Goal: Find specific page/section: Find specific page/section

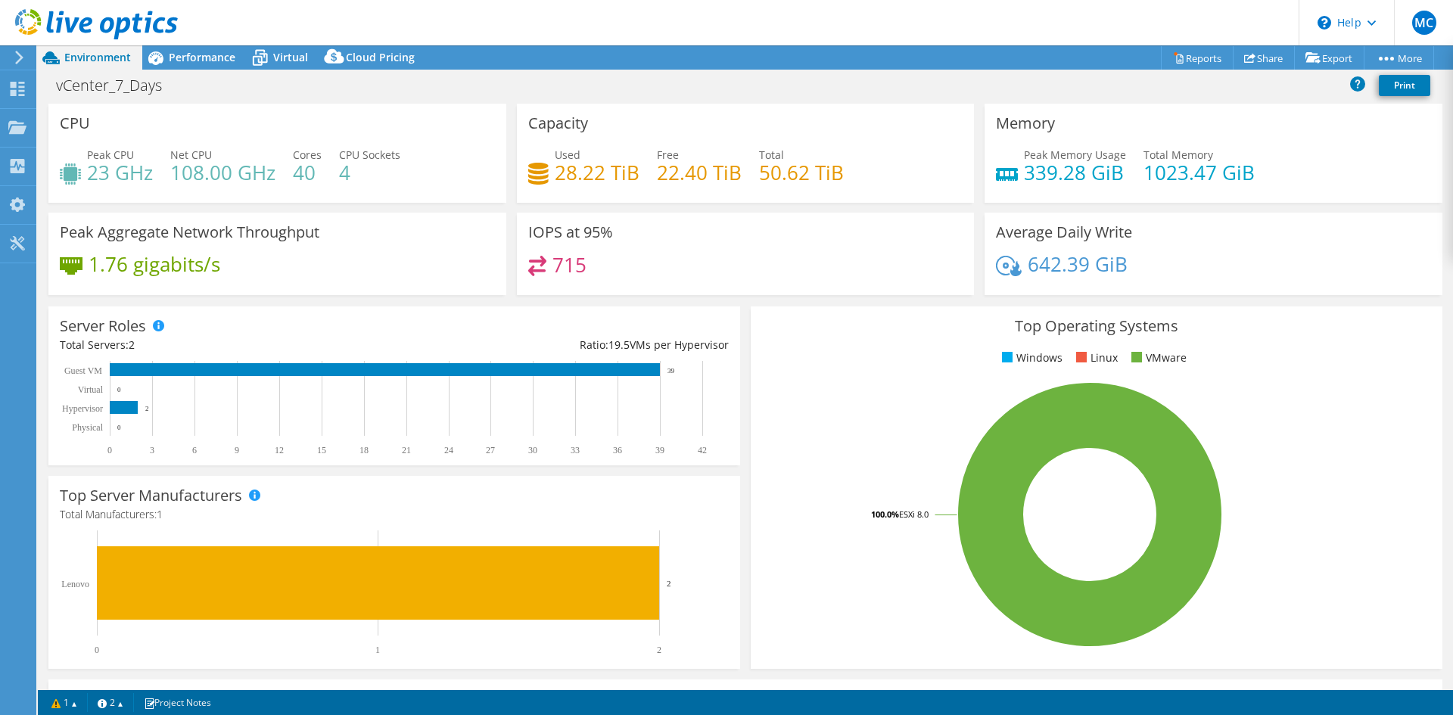
select select "USD"
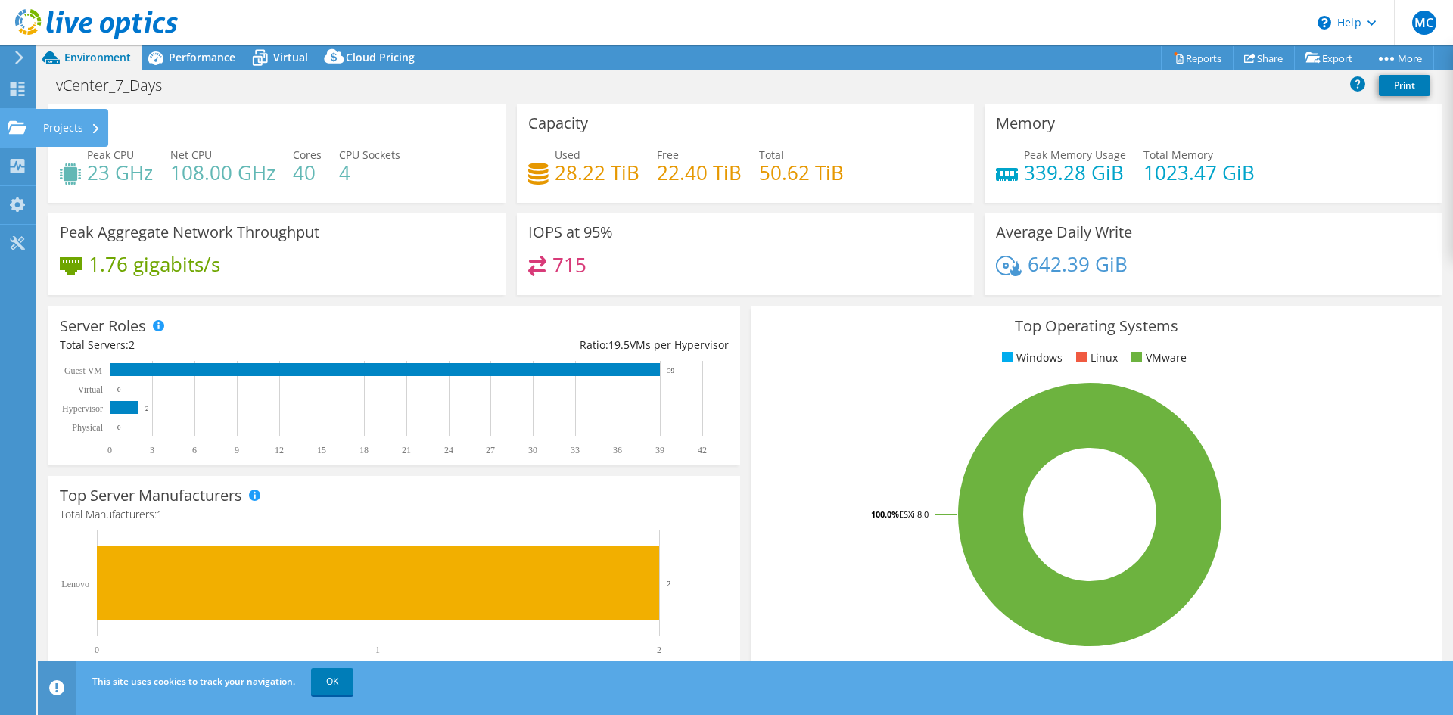
click at [8, 132] on icon at bounding box center [17, 127] width 18 height 14
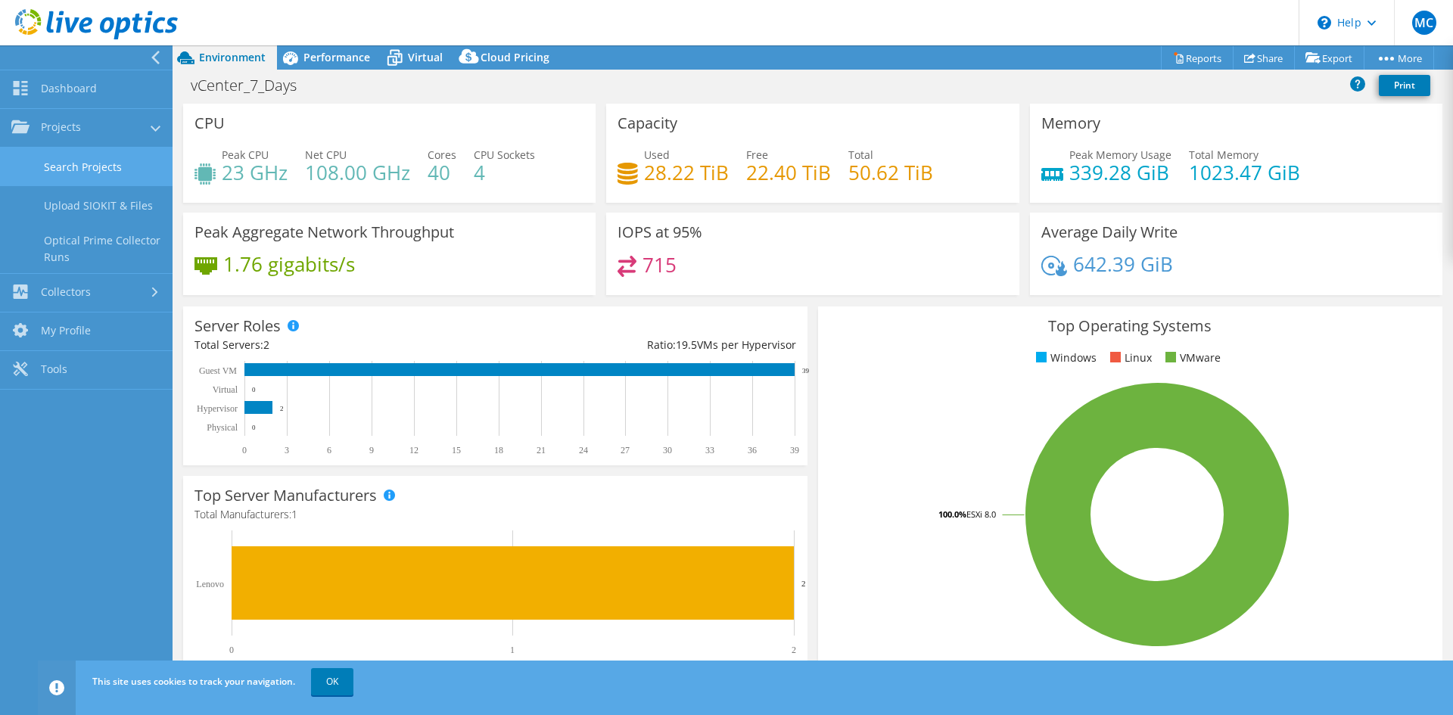
click at [60, 164] on link "Search Projects" at bounding box center [86, 167] width 173 height 39
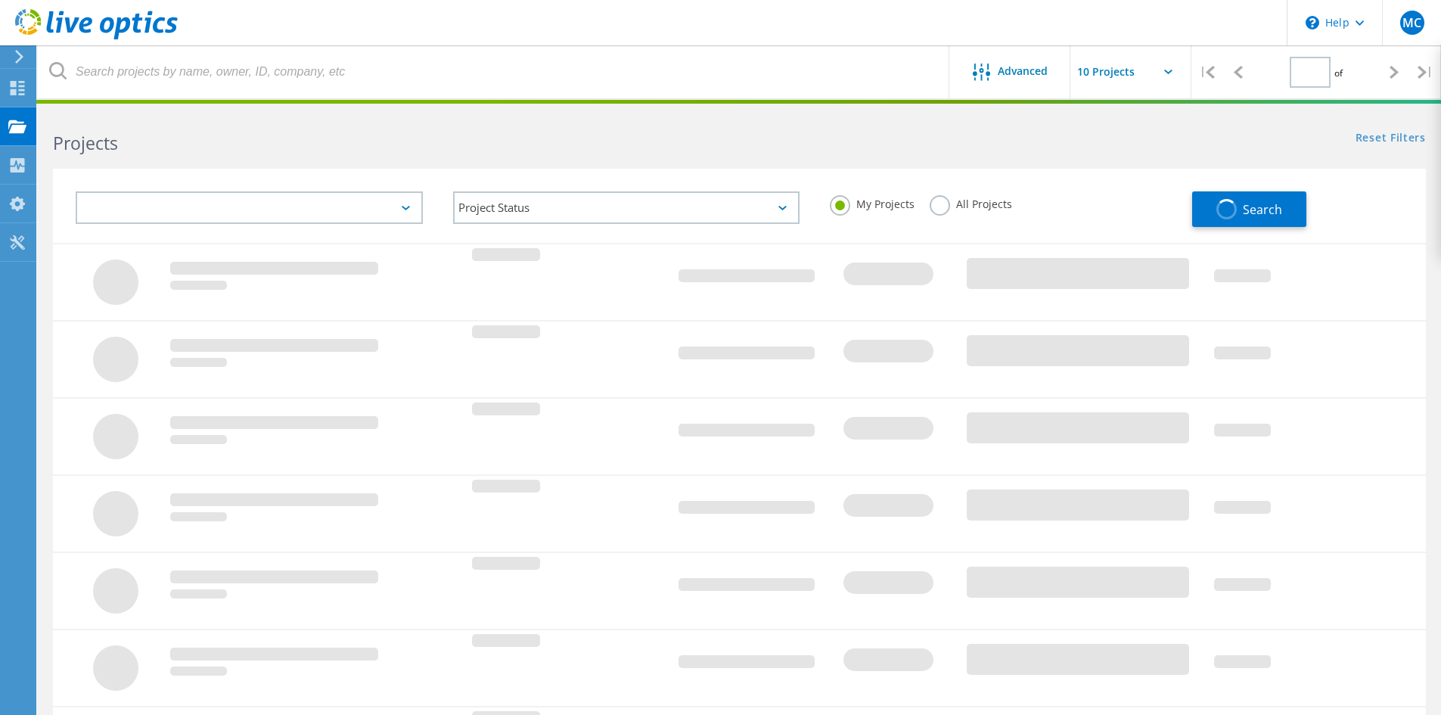
type input "1"
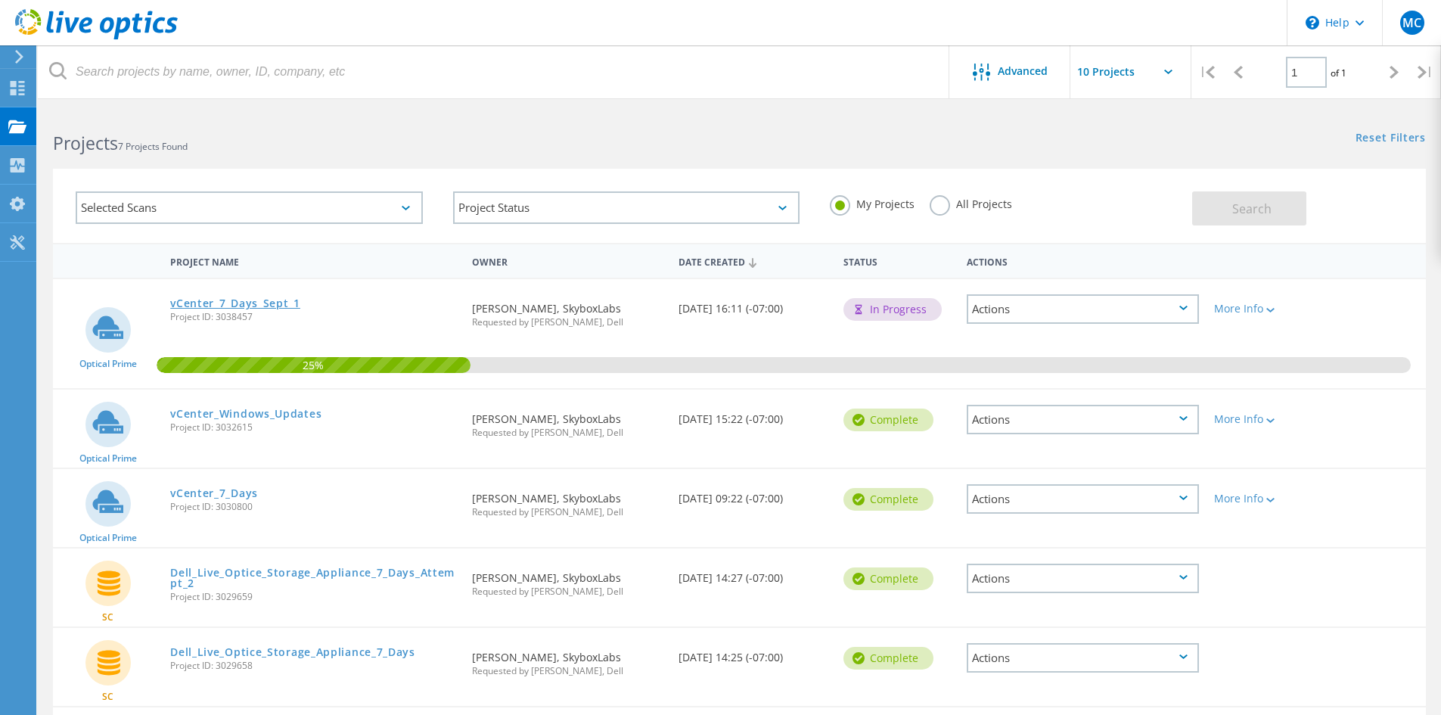
click at [193, 300] on link "vCenter_7_Days_Sept_1" at bounding box center [235, 303] width 130 height 11
